Goal: Information Seeking & Learning: Compare options

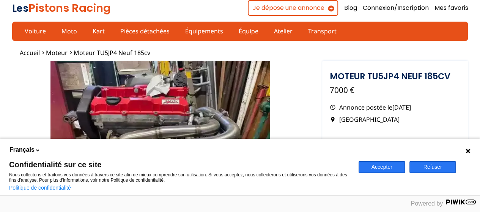
click at [470, 151] on icon at bounding box center [468, 151] width 6 height 6
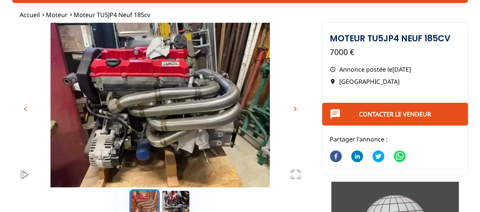
scroll to position [114, 0]
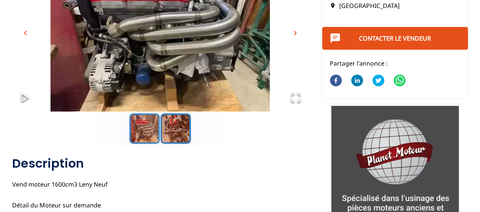
click at [171, 128] on button "Go to Slide 2" at bounding box center [176, 129] width 30 height 30
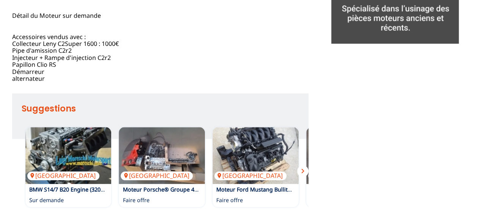
scroll to position [380, 0]
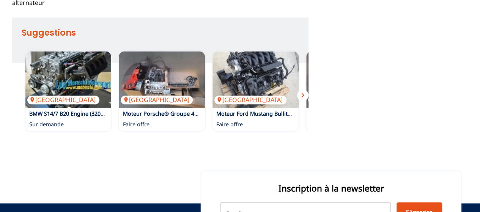
click at [308, 101] on button "chevron_right" at bounding box center [302, 95] width 11 height 11
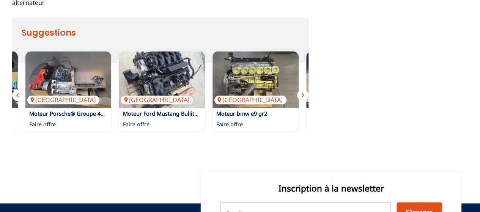
click at [303, 100] on span "chevron_right" at bounding box center [303, 95] width 9 height 9
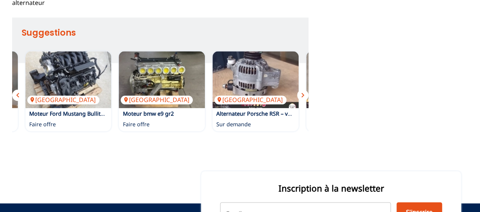
click at [303, 100] on span "chevron_right" at bounding box center [303, 95] width 9 height 9
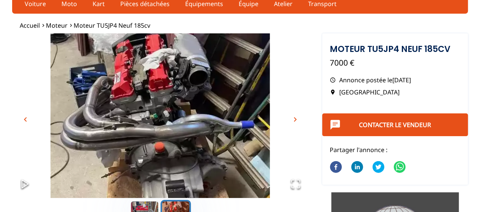
scroll to position [0, 0]
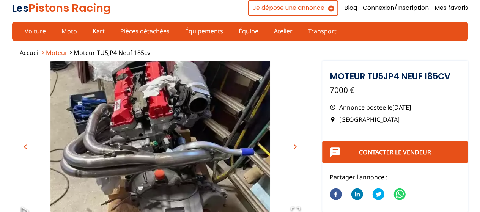
click at [47, 51] on span "Moteur" at bounding box center [57, 53] width 22 height 8
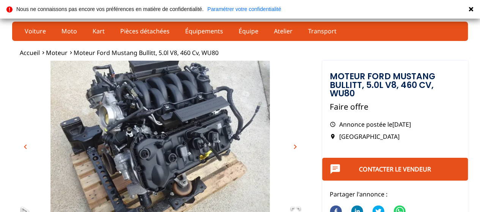
click at [295, 146] on span "chevron_right" at bounding box center [295, 146] width 9 height 9
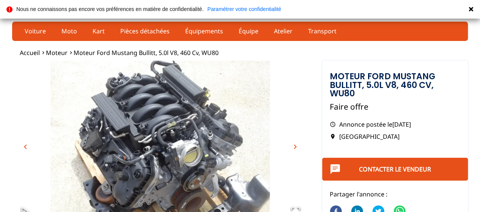
click at [295, 146] on span "chevron_right" at bounding box center [295, 146] width 9 height 9
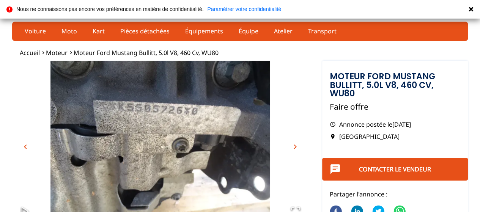
click at [295, 146] on span "chevron_right" at bounding box center [295, 146] width 9 height 9
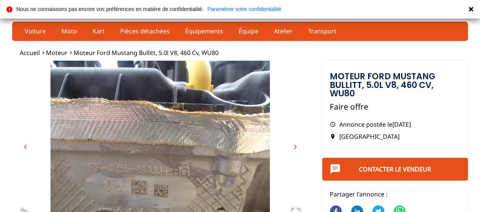
click at [295, 146] on span "chevron_right" at bounding box center [295, 146] width 9 height 9
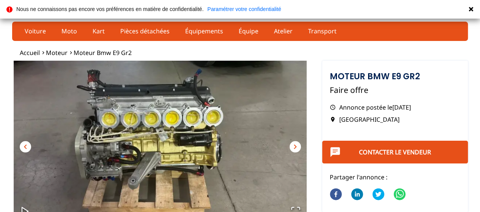
click at [296, 147] on span "chevron_right" at bounding box center [295, 146] width 9 height 9
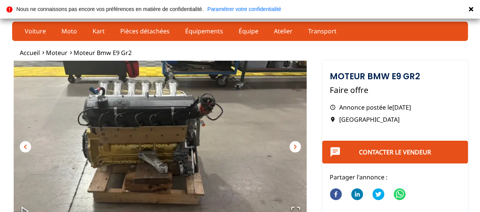
click at [296, 147] on span "chevron_right" at bounding box center [295, 146] width 9 height 9
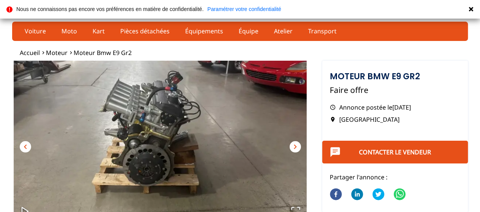
click at [296, 147] on span "chevron_right" at bounding box center [295, 146] width 9 height 9
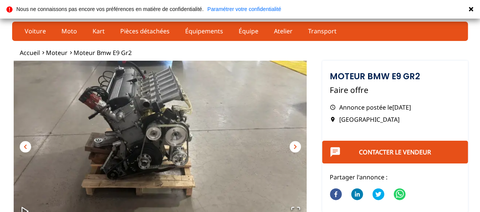
click at [296, 147] on span "chevron_right" at bounding box center [295, 146] width 9 height 9
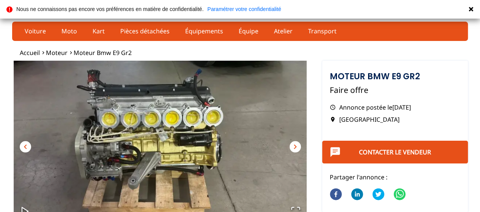
click at [296, 147] on span "chevron_right" at bounding box center [295, 146] width 9 height 9
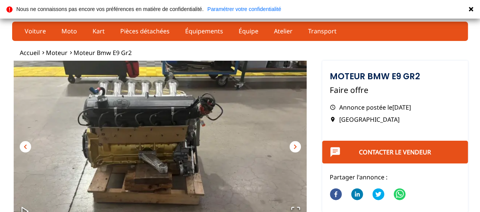
click at [296, 147] on span "chevron_right" at bounding box center [295, 146] width 9 height 9
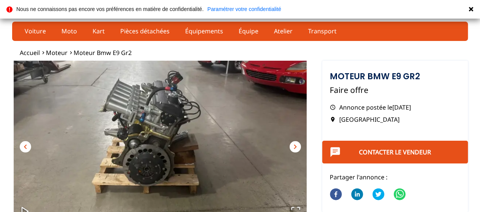
click at [296, 147] on span "chevron_right" at bounding box center [295, 146] width 9 height 9
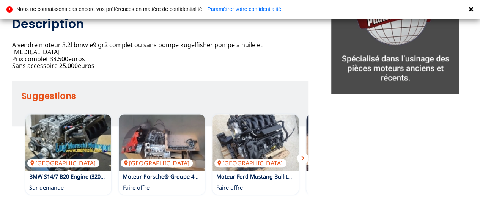
scroll to position [266, 0]
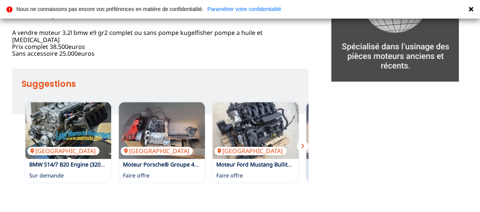
click at [308, 150] on img at bounding box center [349, 130] width 86 height 57
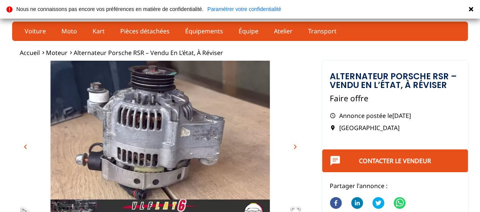
click at [474, 9] on icon at bounding box center [471, 9] width 6 height 6
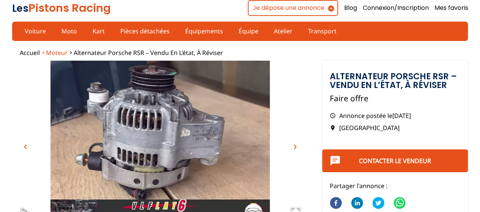
click at [53, 52] on span "Moteur" at bounding box center [57, 53] width 22 height 8
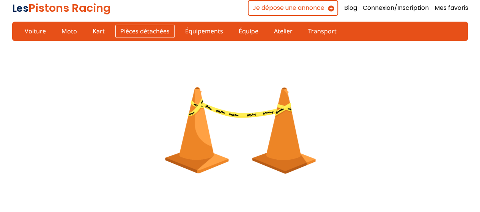
click at [136, 29] on link "Pièces détachées" at bounding box center [144, 31] width 59 height 13
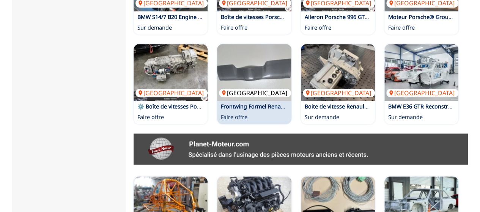
scroll to position [456, 0]
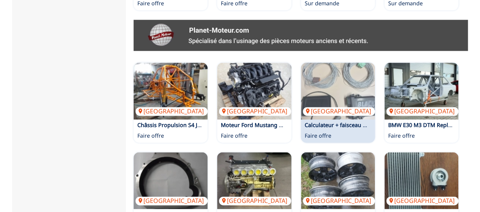
click at [346, 131] on div "France Calculateur + faisceau +capteurs neufs E race Black Faire offre" at bounding box center [338, 103] width 74 height 80
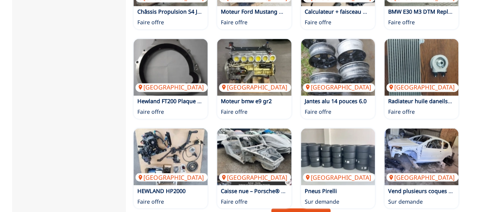
scroll to position [570, 0]
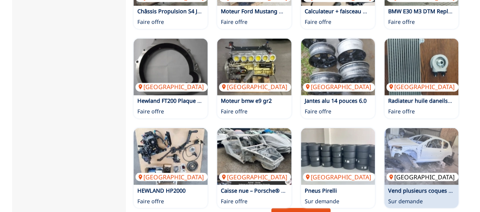
click at [439, 143] on img at bounding box center [422, 156] width 74 height 57
